Goal: Communication & Community: Answer question/provide support

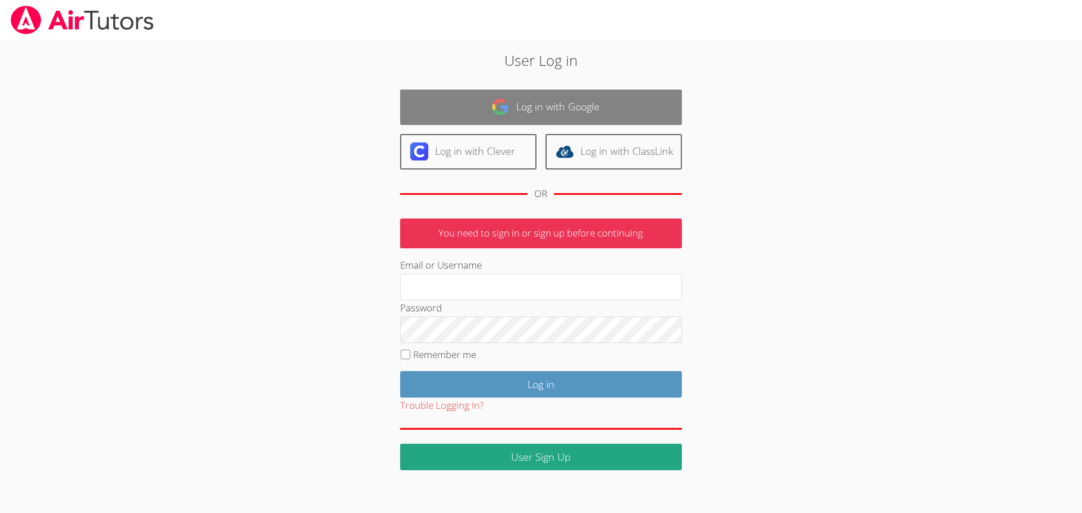
click at [554, 109] on link "Log in with Google" at bounding box center [541, 107] width 282 height 35
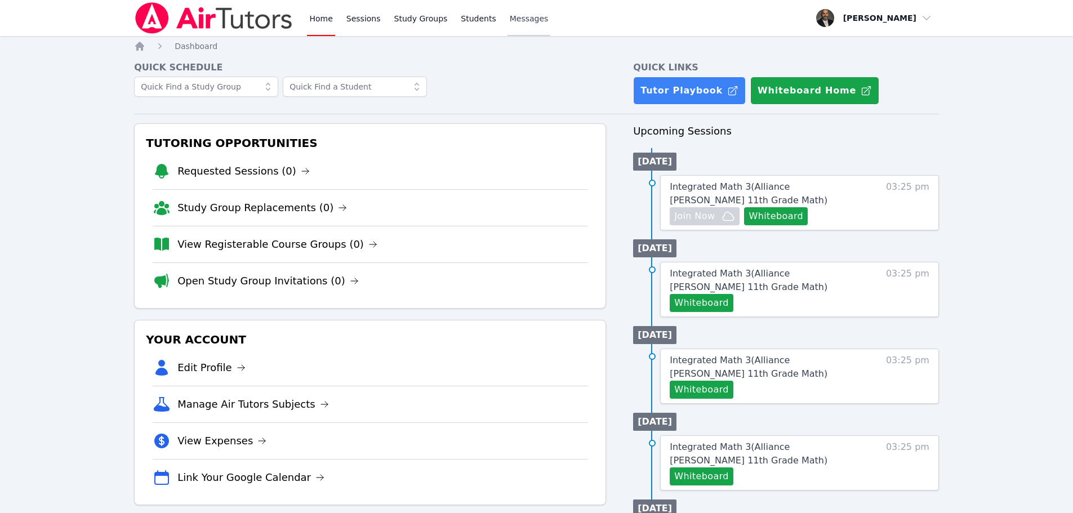
click at [525, 21] on span "Messages" at bounding box center [529, 18] width 39 height 11
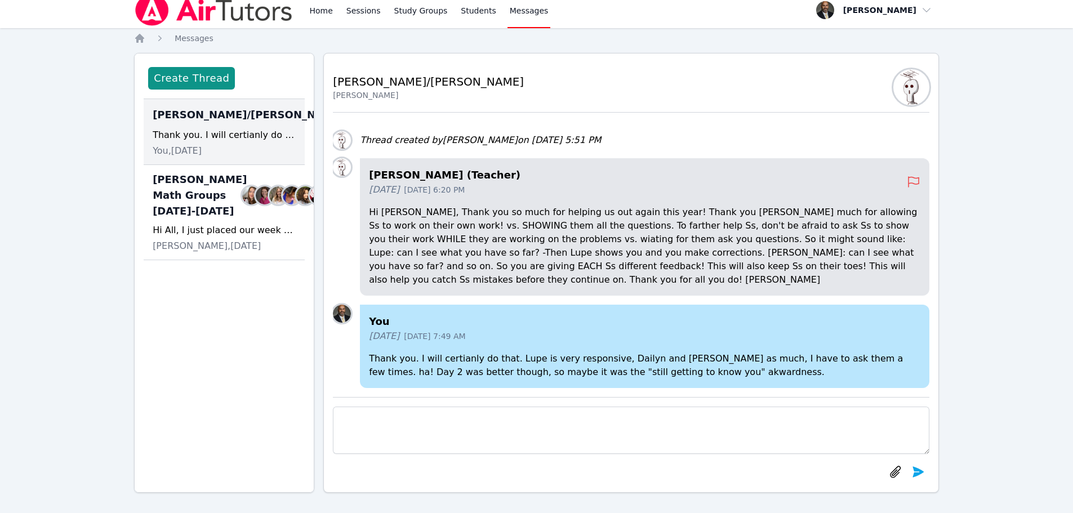
scroll to position [10, 0]
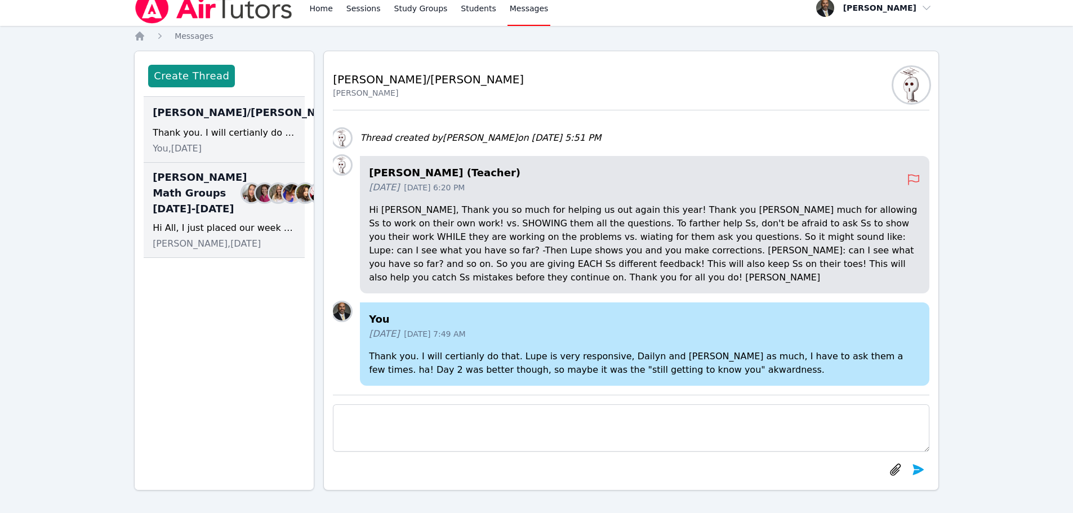
click at [256, 202] on img at bounding box center [265, 193] width 18 height 18
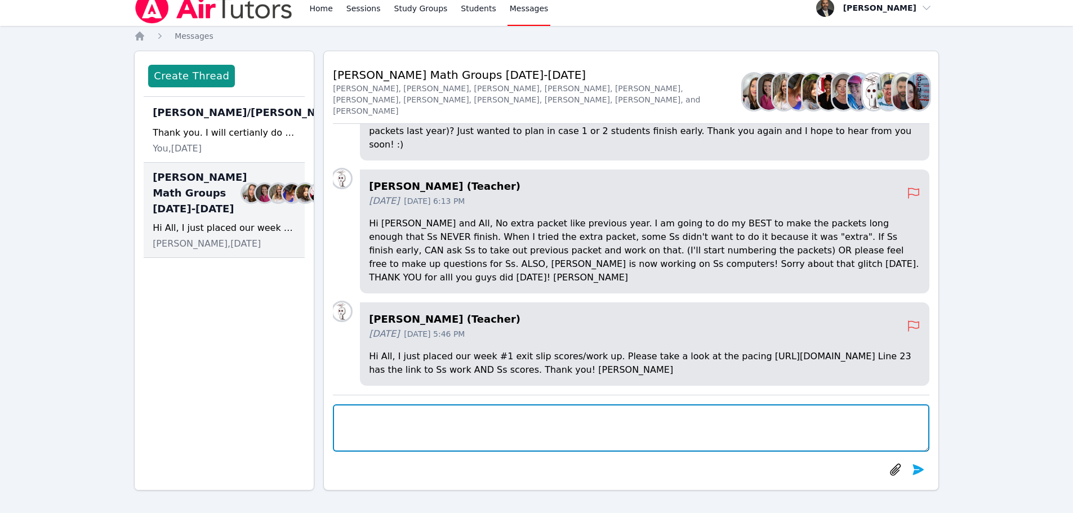
click at [472, 423] on textarea at bounding box center [631, 428] width 597 height 47
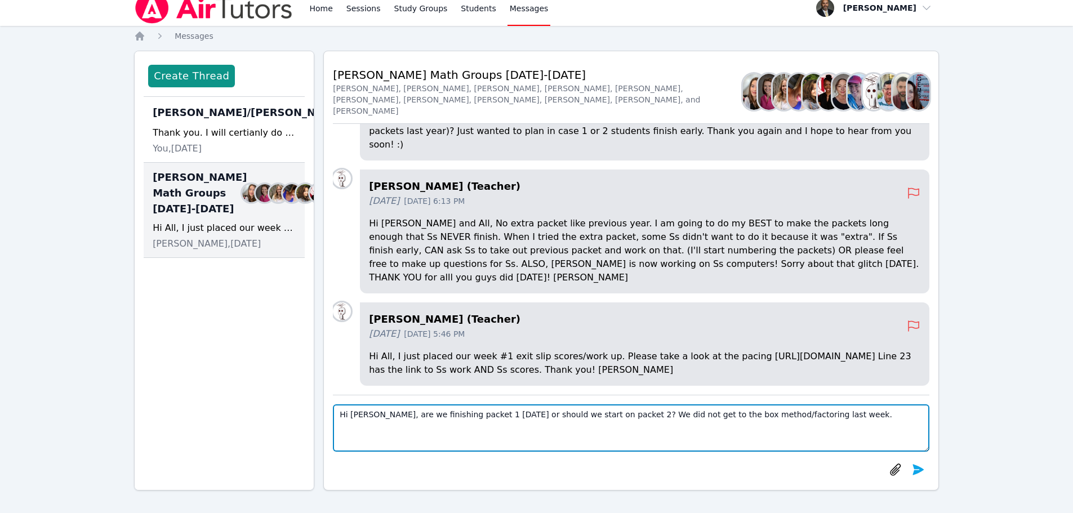
scroll to position [0, 0]
type textarea "Hi [PERSON_NAME], are we finishing packet 1 [DATE] or should we start on packet…"
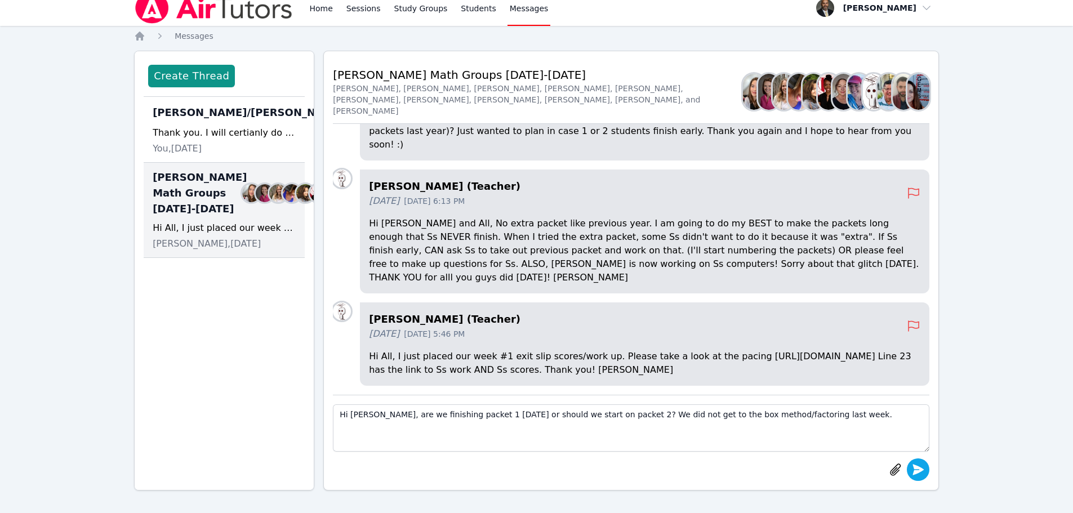
click at [921, 465] on icon "submit" at bounding box center [919, 470] width 14 height 14
